Goal: Transaction & Acquisition: Download file/media

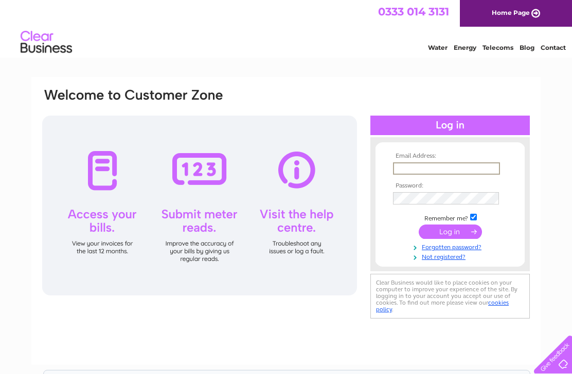
type input "[EMAIL_ADDRESS][DOMAIN_NAME]"
click at [450, 237] on input "submit" at bounding box center [450, 232] width 63 height 14
click at [431, 238] on input "submit" at bounding box center [450, 231] width 63 height 14
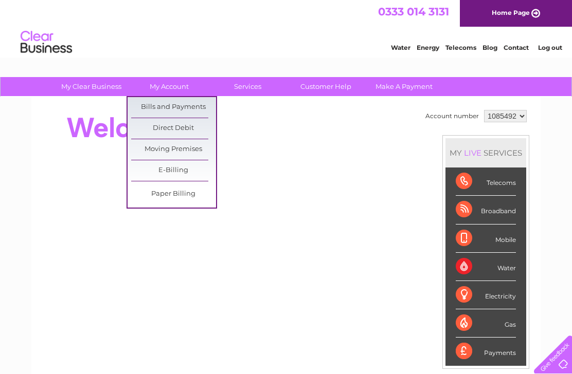
click at [143, 106] on link "Bills and Payments" at bounding box center [173, 107] width 85 height 21
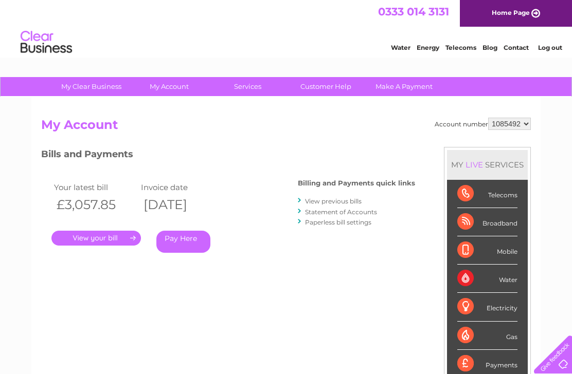
click at [88, 243] on link "." at bounding box center [95, 238] width 89 height 15
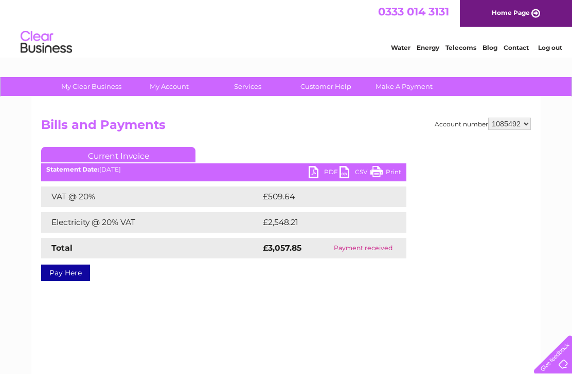
click at [325, 173] on link "PDF" at bounding box center [324, 173] width 31 height 15
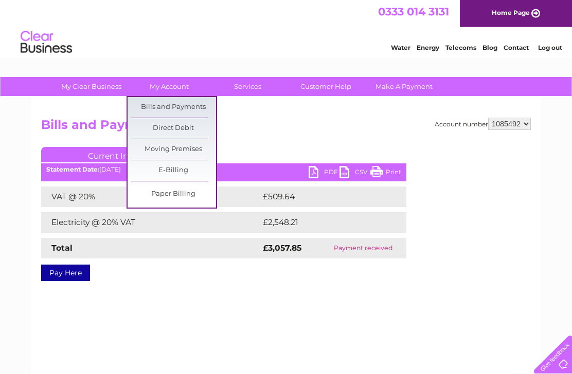
click at [139, 107] on link "Bills and Payments" at bounding box center [173, 107] width 85 height 21
click at [149, 108] on link "Bills and Payments" at bounding box center [173, 107] width 85 height 21
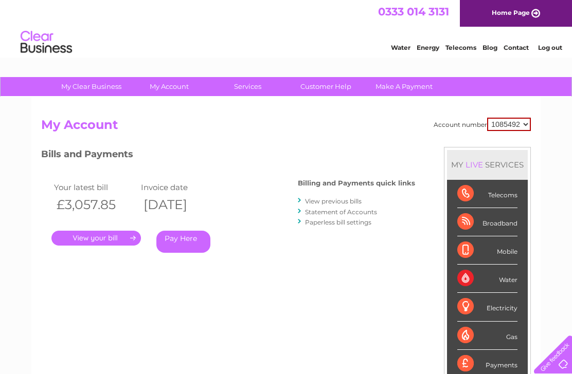
click at [318, 193] on div "Billing and Payments quick links View previous bills Statement of Accounts Pape…" at bounding box center [356, 203] width 117 height 67
click at [317, 200] on link "View previous bills" at bounding box center [333, 201] width 57 height 8
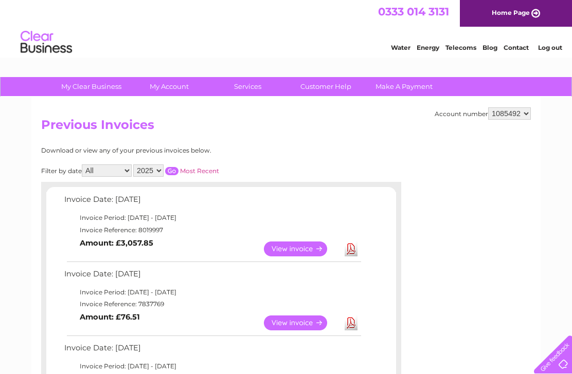
click at [157, 168] on select "2025 2024 2023 2022" at bounding box center [148, 171] width 30 height 12
select select "2022"
click at [201, 172] on link "Most Recent" at bounding box center [199, 171] width 39 height 8
click at [178, 167] on input "button" at bounding box center [171, 171] width 13 height 8
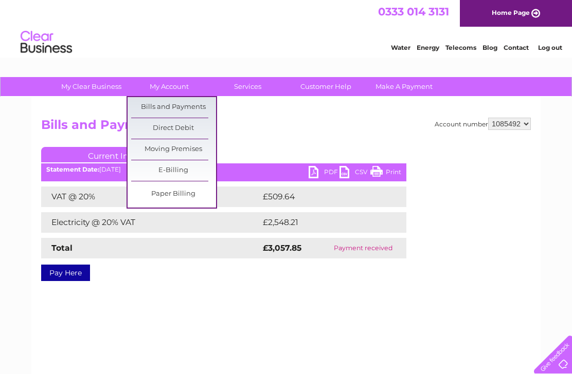
click at [144, 105] on link "Bills and Payments" at bounding box center [173, 107] width 85 height 21
click at [146, 106] on link "Bills and Payments" at bounding box center [173, 107] width 85 height 21
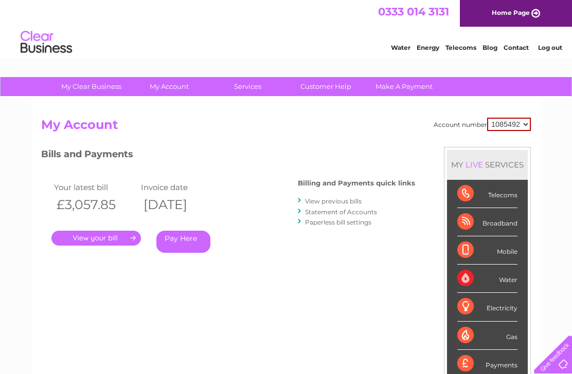
click at [313, 197] on link "View previous bills" at bounding box center [333, 201] width 57 height 8
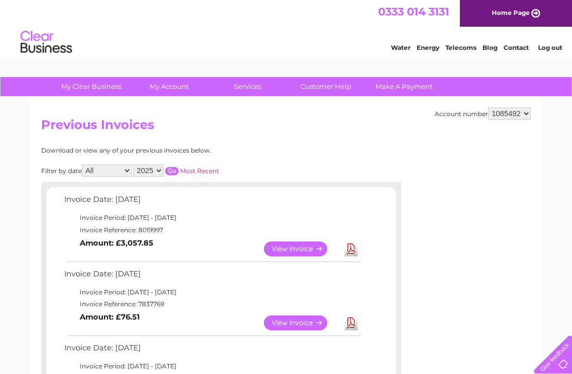
click at [157, 176] on select "2025 2024 2023 2022" at bounding box center [148, 171] width 30 height 12
click at [178, 169] on input "button" at bounding box center [171, 171] width 13 height 8
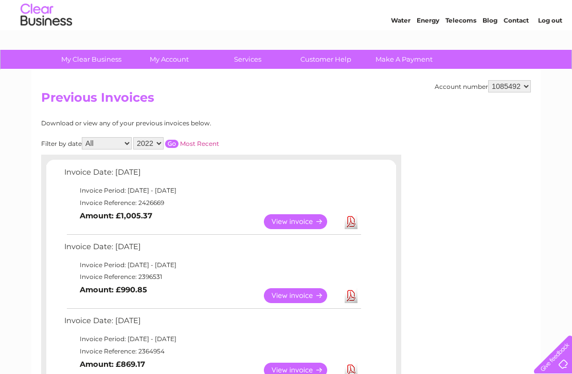
scroll to position [27, 0]
click at [350, 223] on link "Download" at bounding box center [351, 222] width 13 height 15
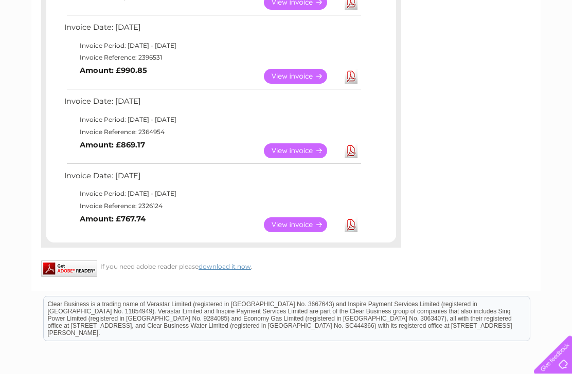
scroll to position [256, 0]
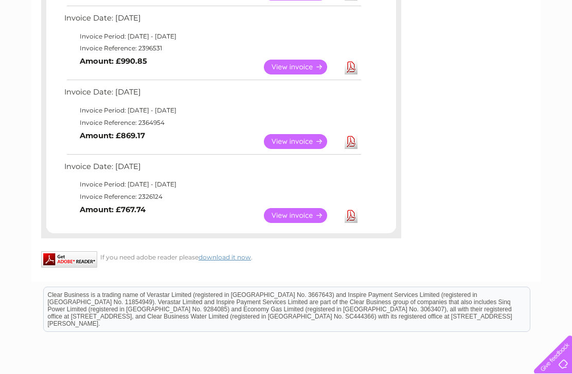
click at [346, 214] on link "Download" at bounding box center [351, 215] width 13 height 15
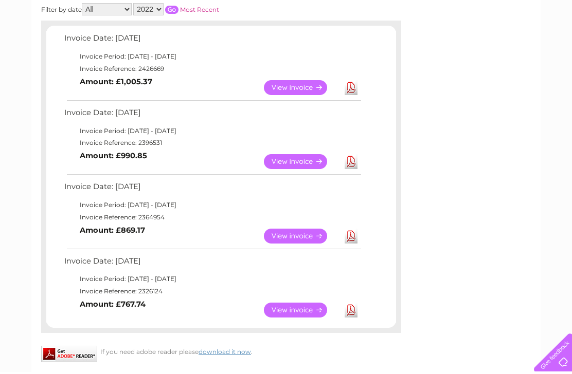
scroll to position [163, 0]
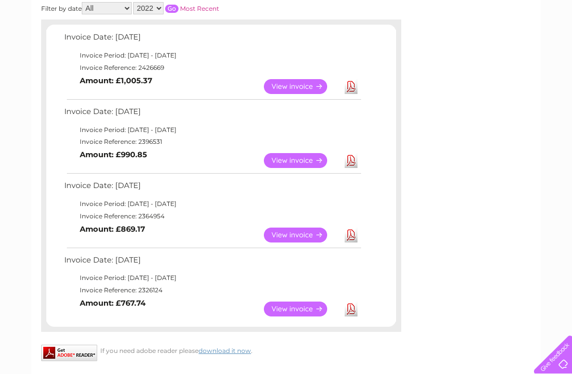
click at [354, 159] on link "Download" at bounding box center [351, 160] width 13 height 15
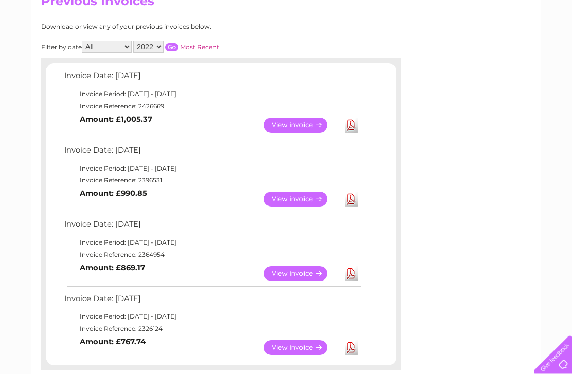
click at [149, 45] on select "2025 2024 2023 2022" at bounding box center [148, 47] width 30 height 12
click at [178, 48] on input "button" at bounding box center [171, 47] width 13 height 8
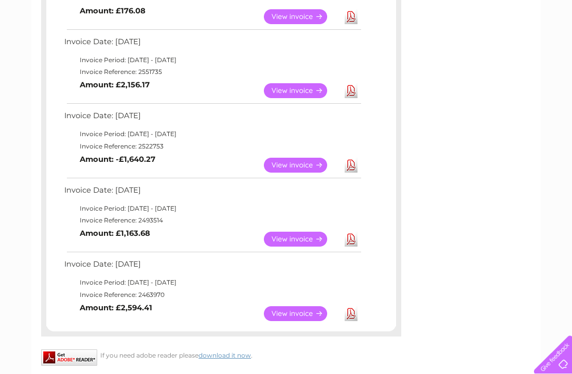
scroll to position [764, 0]
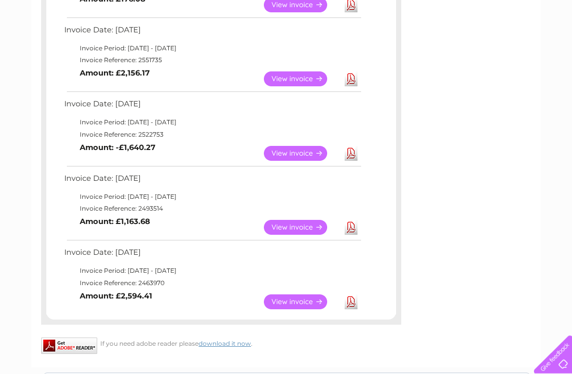
click at [353, 295] on link "Download" at bounding box center [351, 302] width 13 height 15
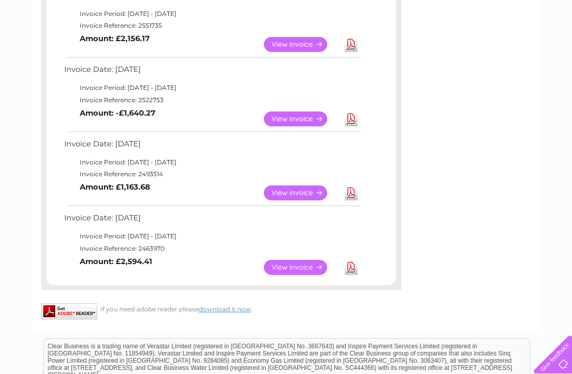
click at [348, 186] on link "Download" at bounding box center [351, 193] width 13 height 15
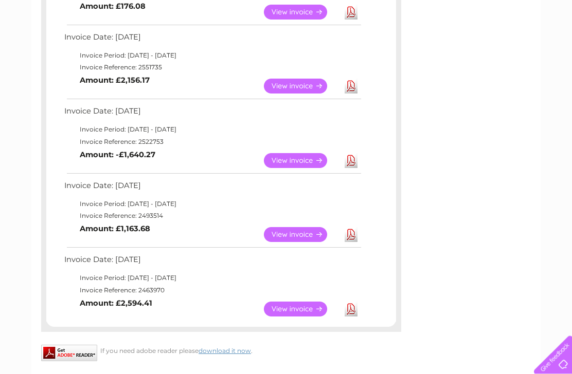
scroll to position [756, 0]
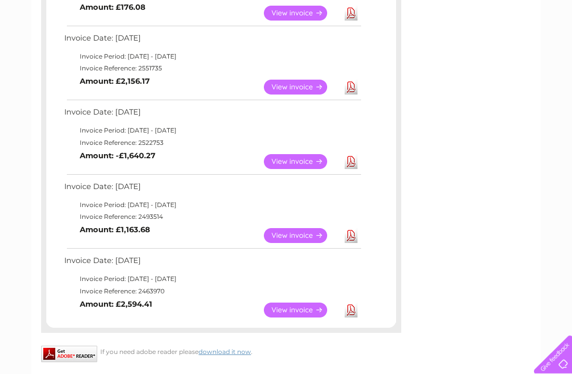
click at [350, 154] on link "Download" at bounding box center [351, 161] width 13 height 15
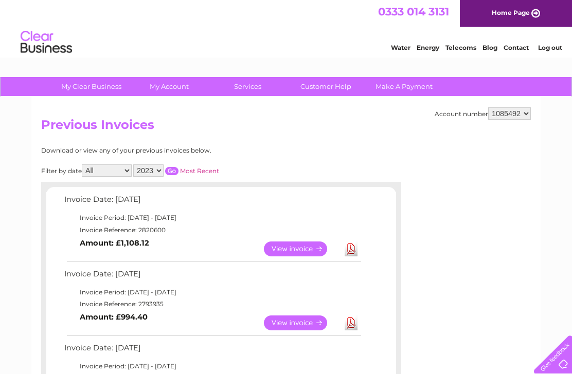
scroll to position [756, 0]
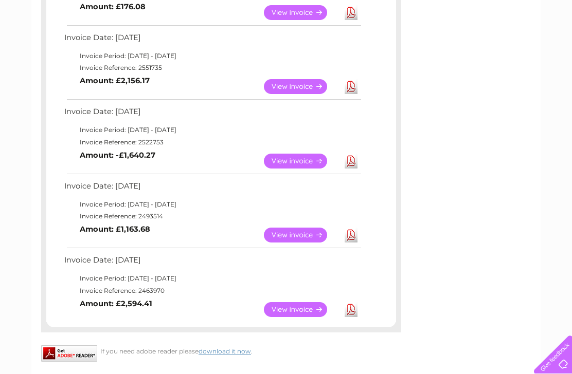
click at [352, 89] on link "Download" at bounding box center [351, 86] width 13 height 15
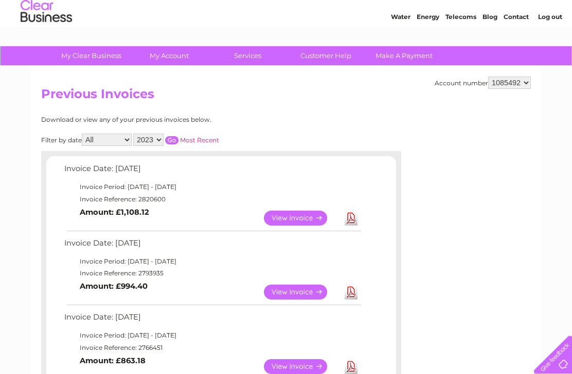
click at [160, 134] on select "2025 2024 2023 2022" at bounding box center [148, 140] width 30 height 12
click at [190, 134] on div "Filter by date All January February March April May June July August September …" at bounding box center [176, 140] width 270 height 12
click at [178, 138] on input "button" at bounding box center [171, 140] width 13 height 8
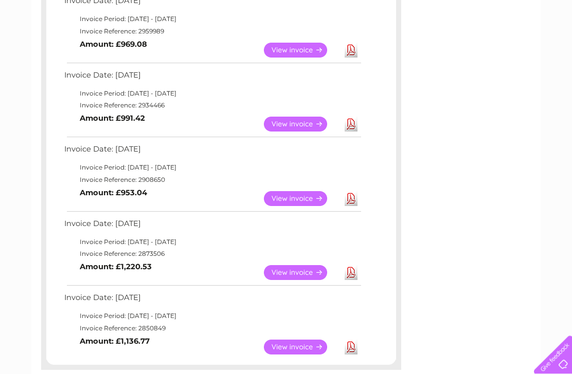
scroll to position [723, 0]
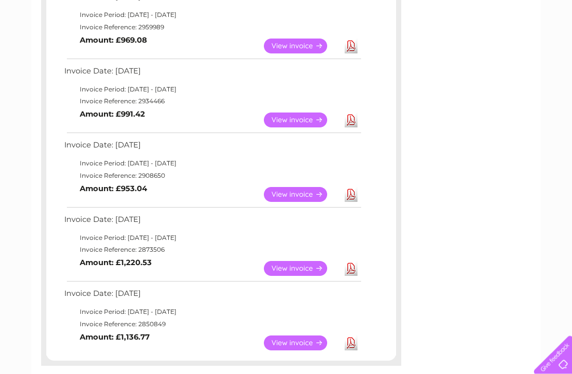
click at [349, 342] on link "Download" at bounding box center [351, 343] width 13 height 15
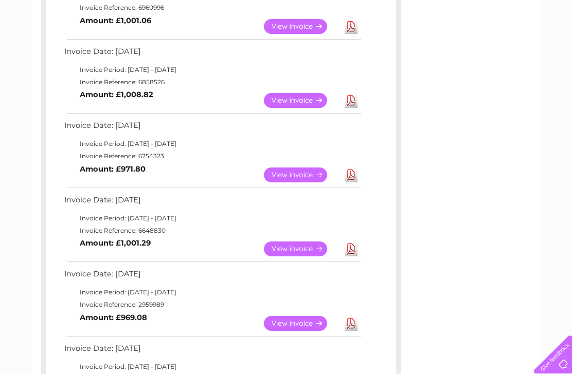
scroll to position [409, 0]
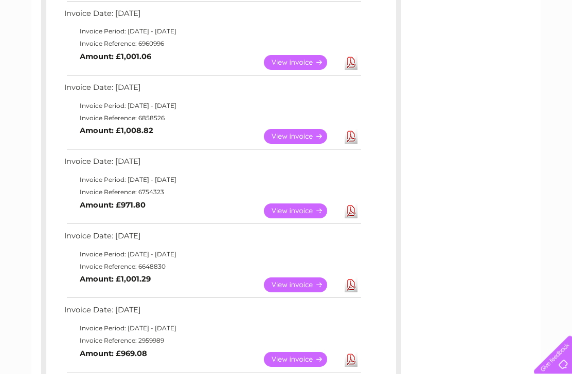
click at [353, 208] on link "Download" at bounding box center [351, 211] width 13 height 15
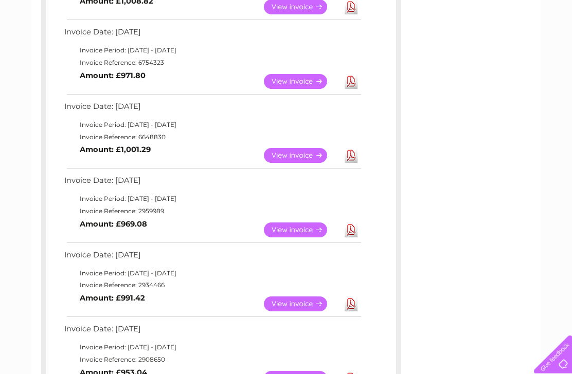
scroll to position [540, 0]
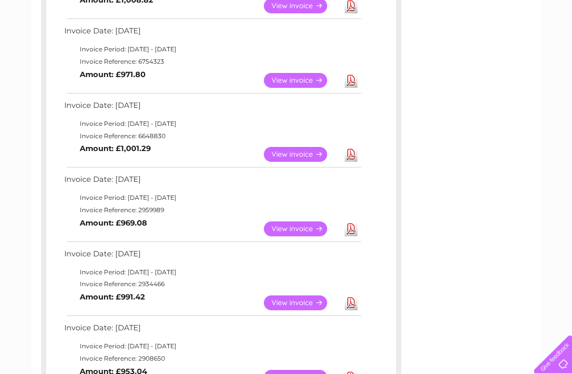
click at [294, 226] on link "View" at bounding box center [302, 229] width 76 height 15
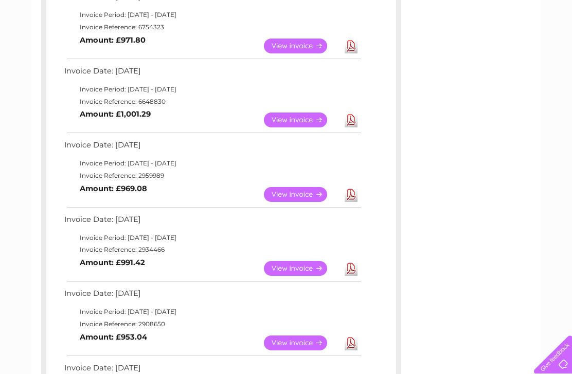
click at [353, 262] on link "Download" at bounding box center [351, 268] width 13 height 15
click at [349, 119] on link "Download" at bounding box center [351, 120] width 13 height 15
click at [353, 119] on link "Download" at bounding box center [351, 120] width 13 height 15
click at [350, 115] on link "Download" at bounding box center [351, 120] width 13 height 15
click at [353, 189] on link "Download" at bounding box center [351, 194] width 13 height 15
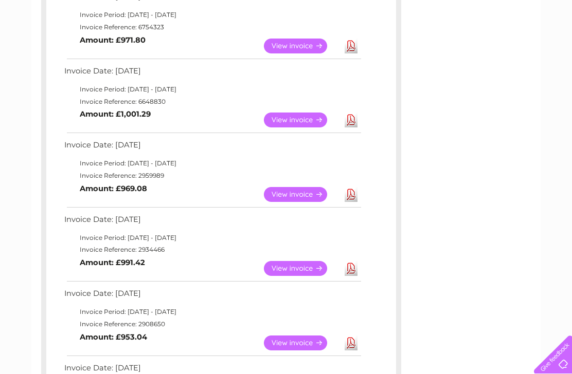
click at [356, 116] on link "Download" at bounding box center [351, 120] width 13 height 15
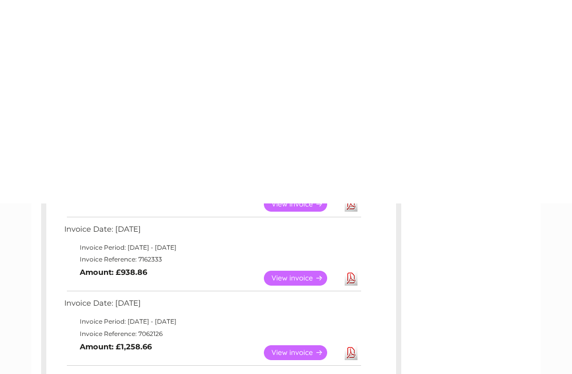
scroll to position [0, 0]
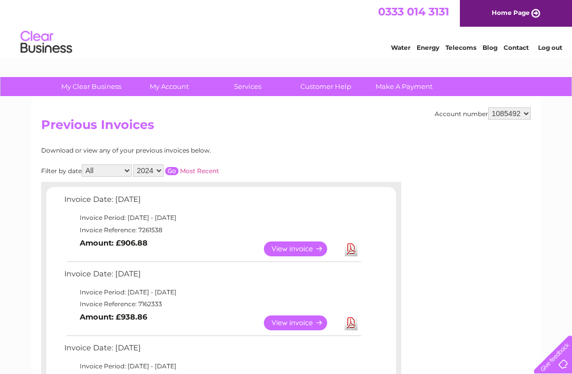
click at [157, 169] on select "2025 2024 2023 2022" at bounding box center [148, 171] width 30 height 12
select select "2025"
click at [178, 167] on input "button" at bounding box center [171, 171] width 13 height 8
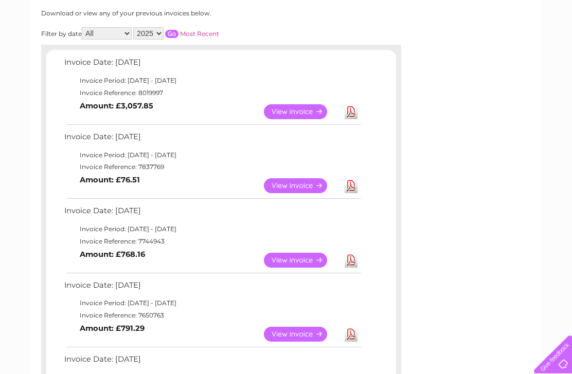
scroll to position [138, 0]
click at [353, 258] on link "Download" at bounding box center [351, 259] width 13 height 15
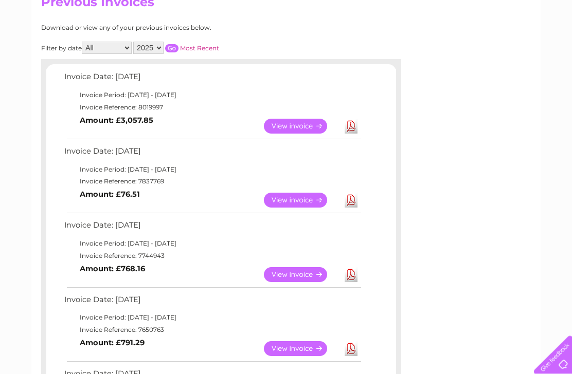
scroll to position [120, 0]
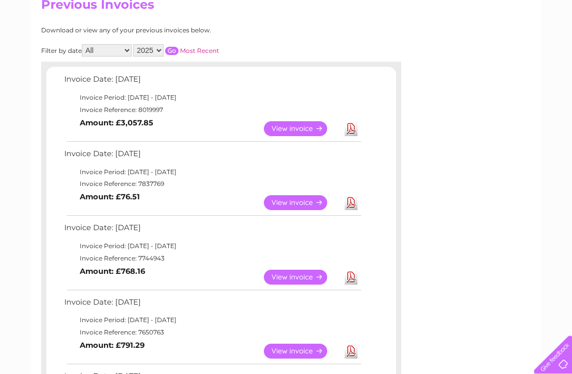
click at [351, 128] on link "Download" at bounding box center [351, 128] width 13 height 15
click at [289, 127] on link "View" at bounding box center [302, 128] width 76 height 15
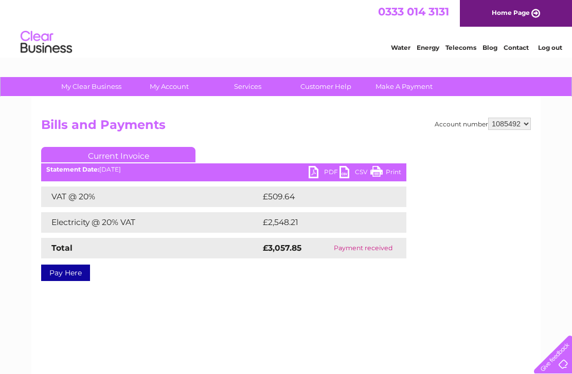
click at [320, 170] on link "PDF" at bounding box center [324, 173] width 31 height 15
